Goal: Transaction & Acquisition: Purchase product/service

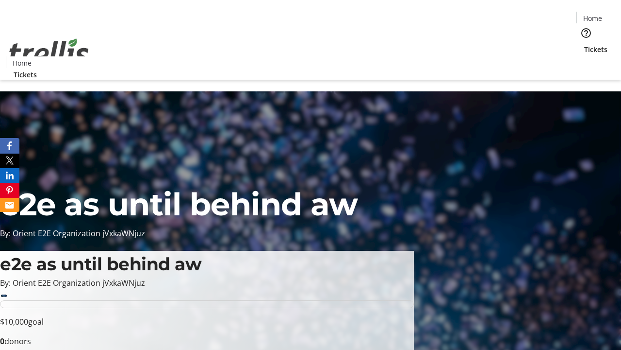
click at [585, 44] on span "Tickets" at bounding box center [596, 49] width 23 height 10
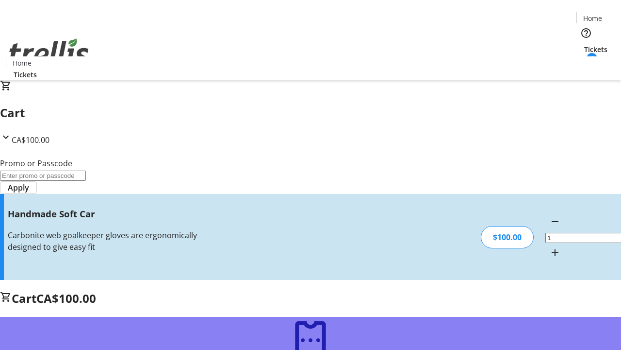
type input "FREE"
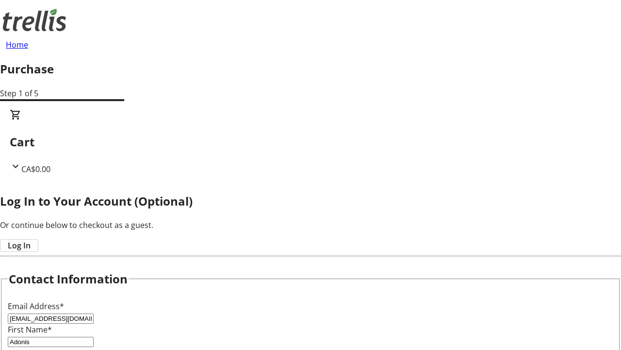
scroll to position [13, 0]
